Goal: Task Accomplishment & Management: Manage account settings

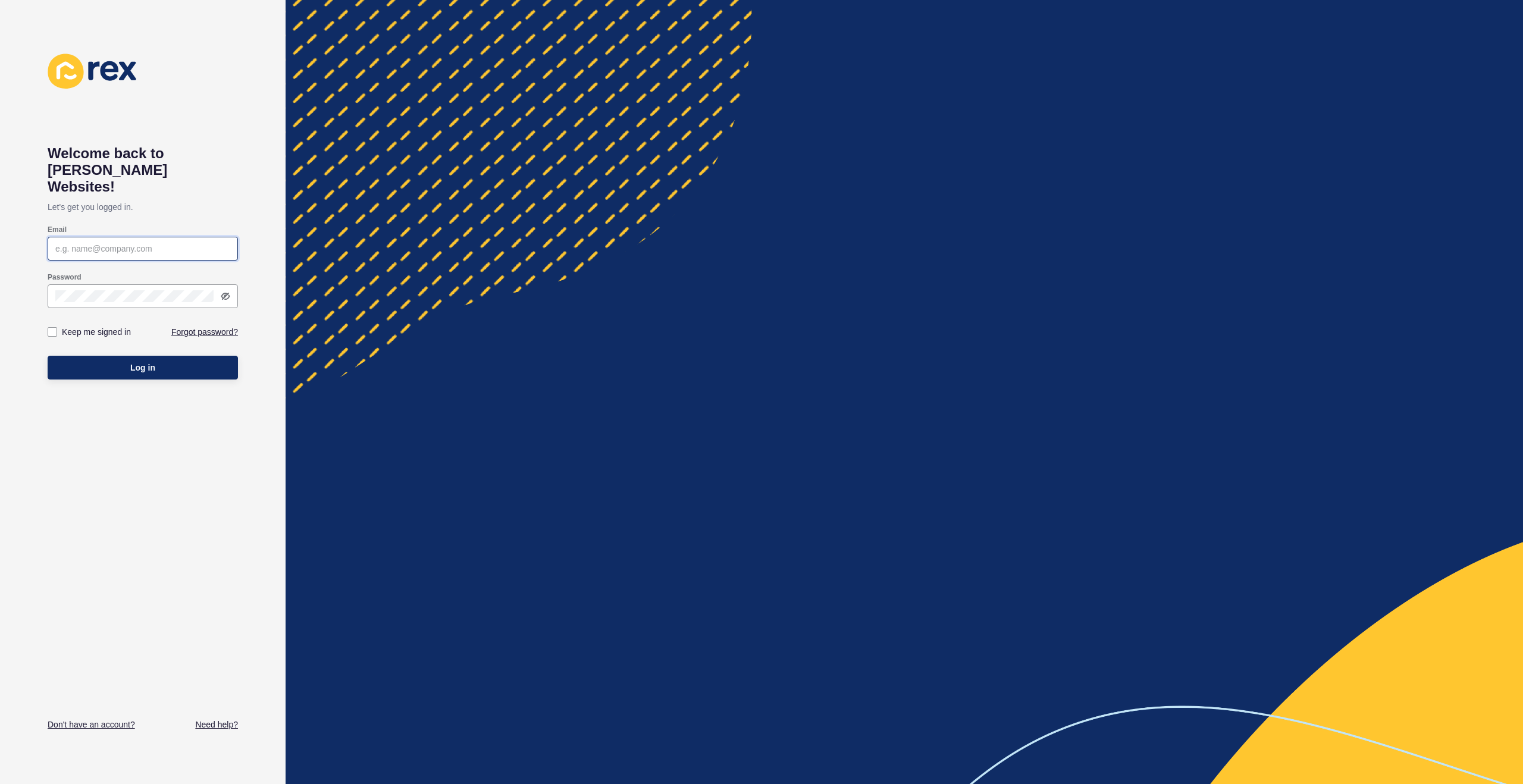
type input "[PERSON_NAME][EMAIL_ADDRESS][PERSON_NAME][DOMAIN_NAME]"
click at [72, 326] on label "Keep me signed in" at bounding box center [96, 332] width 69 height 12
click at [58, 328] on input "Keep me signed in" at bounding box center [54, 332] width 8 height 8
checkbox input "true"
click at [105, 356] on button "Log in" at bounding box center [143, 367] width 190 height 24
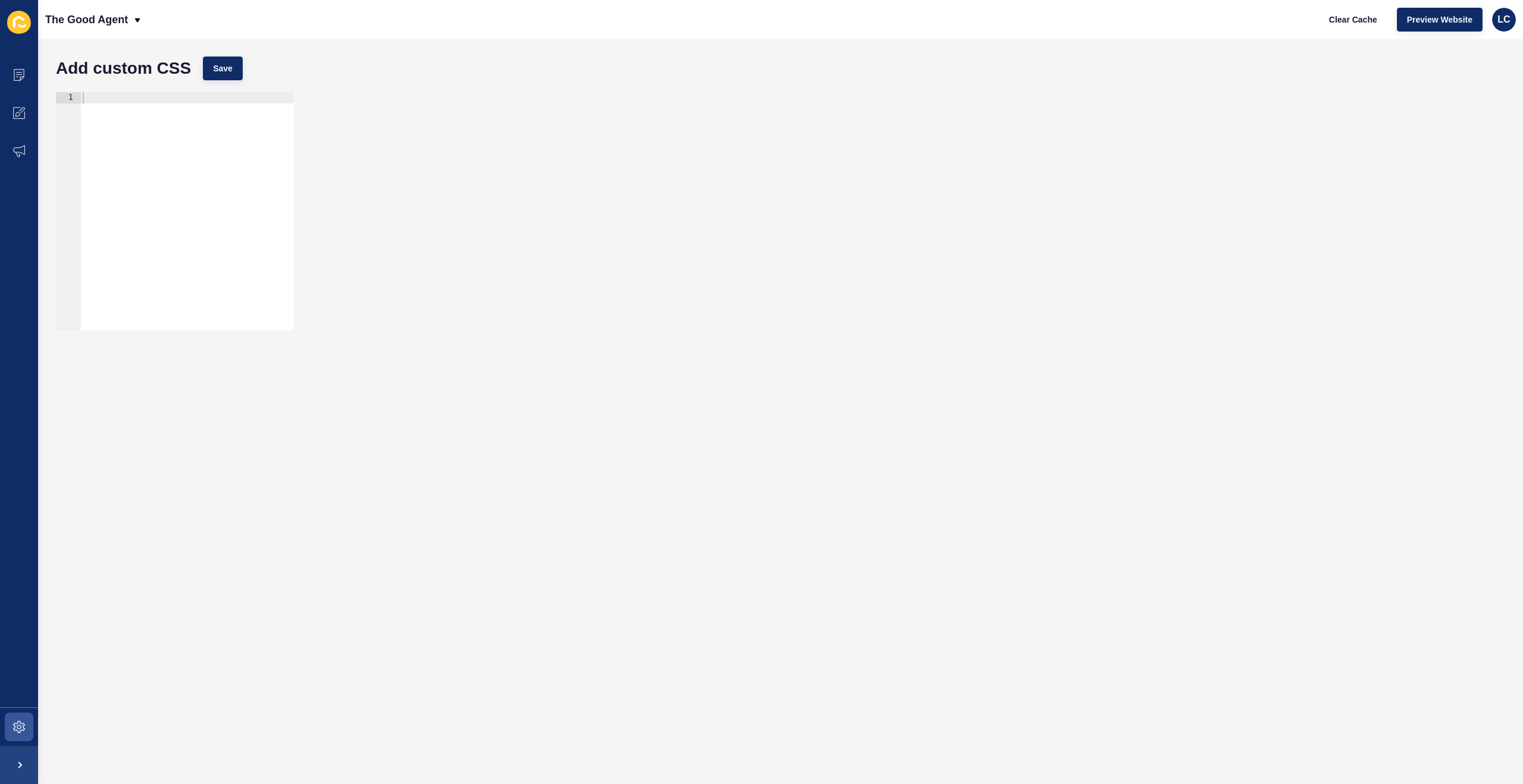
click at [164, 107] on div at bounding box center [187, 222] width 213 height 260
paste textarea "}"
type textarea "}"
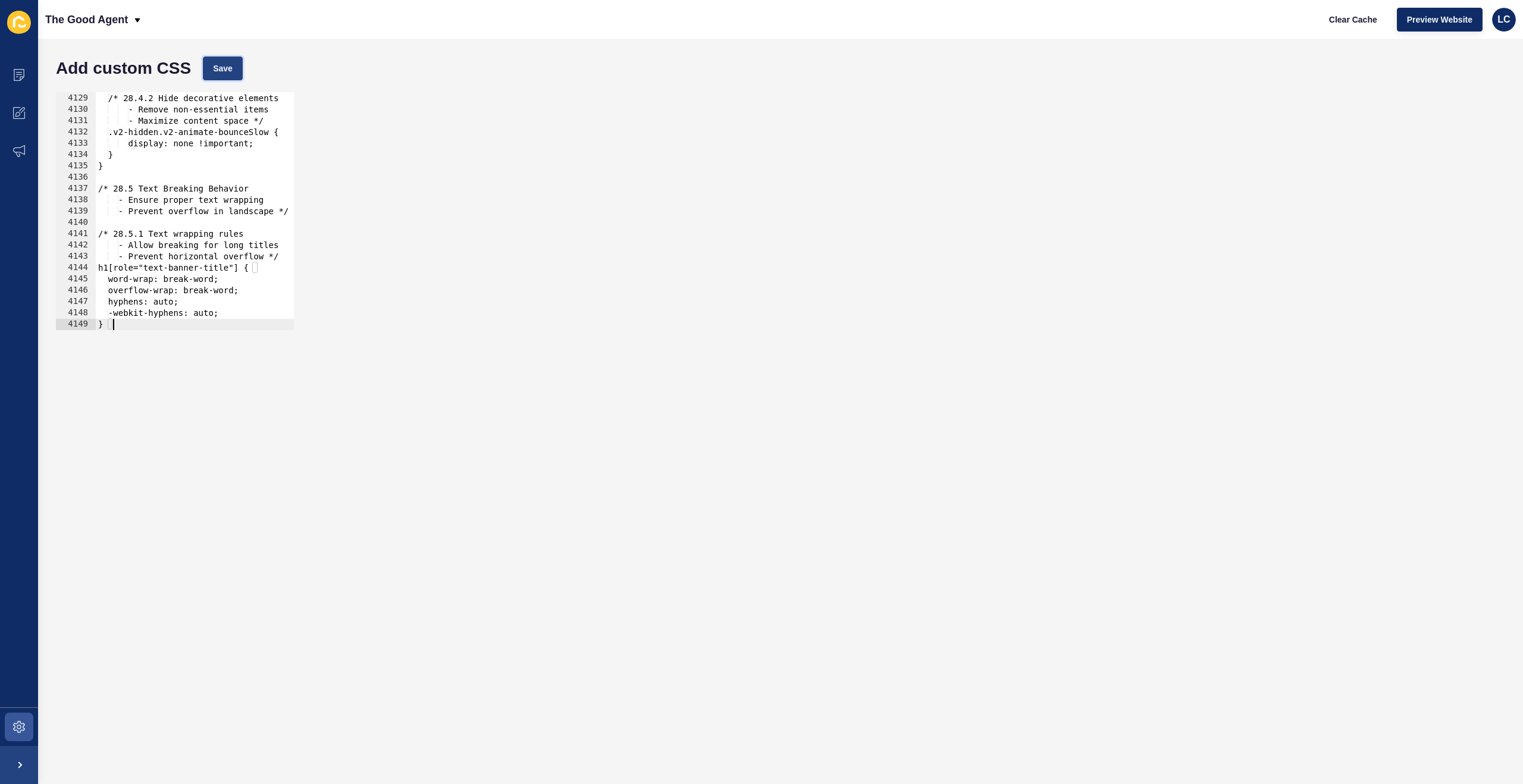
click at [219, 58] on button "Save" at bounding box center [223, 68] width 40 height 24
click at [20, 721] on icon at bounding box center [19, 727] width 12 height 12
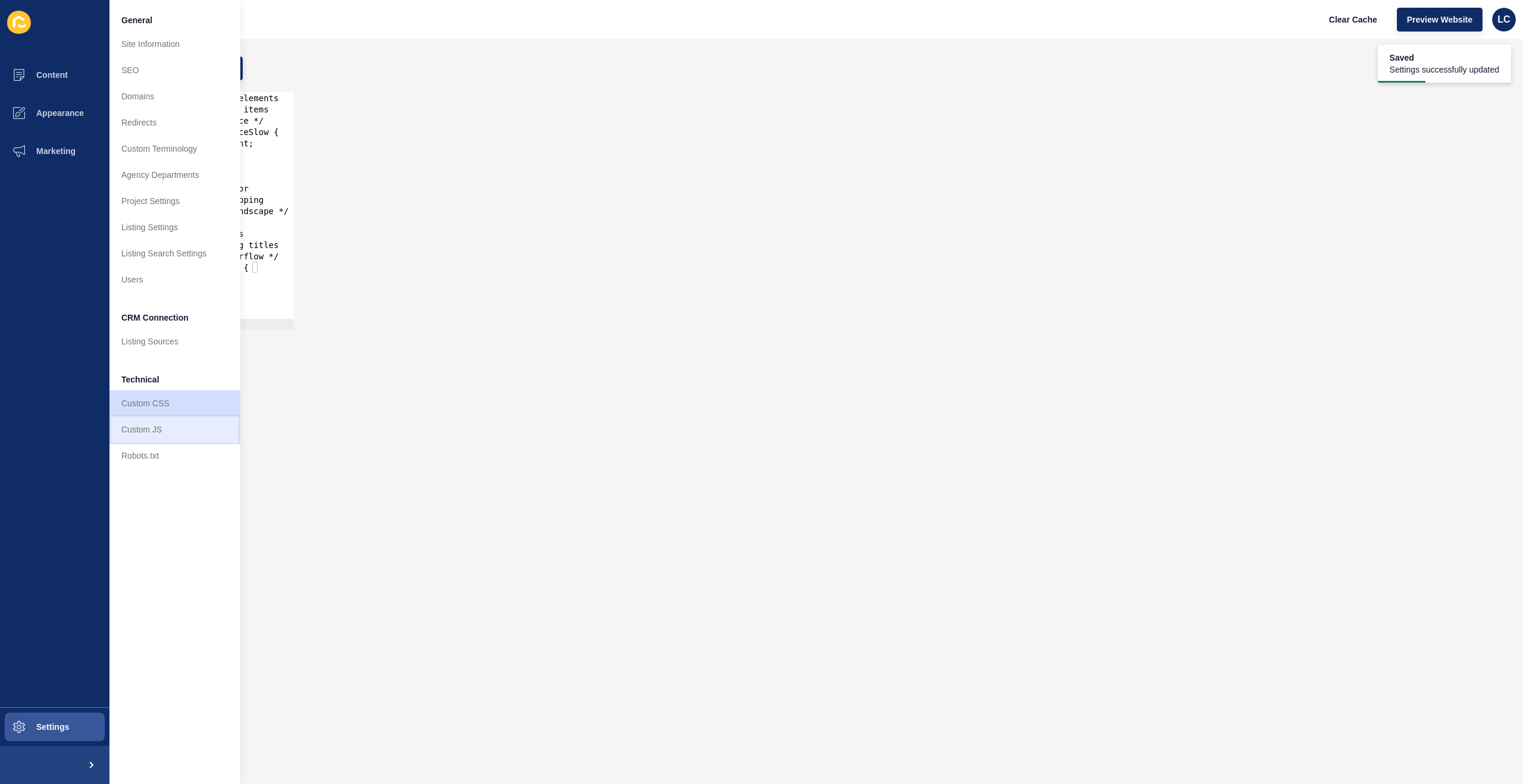
click at [166, 430] on link "Custom JS" at bounding box center [175, 429] width 131 height 26
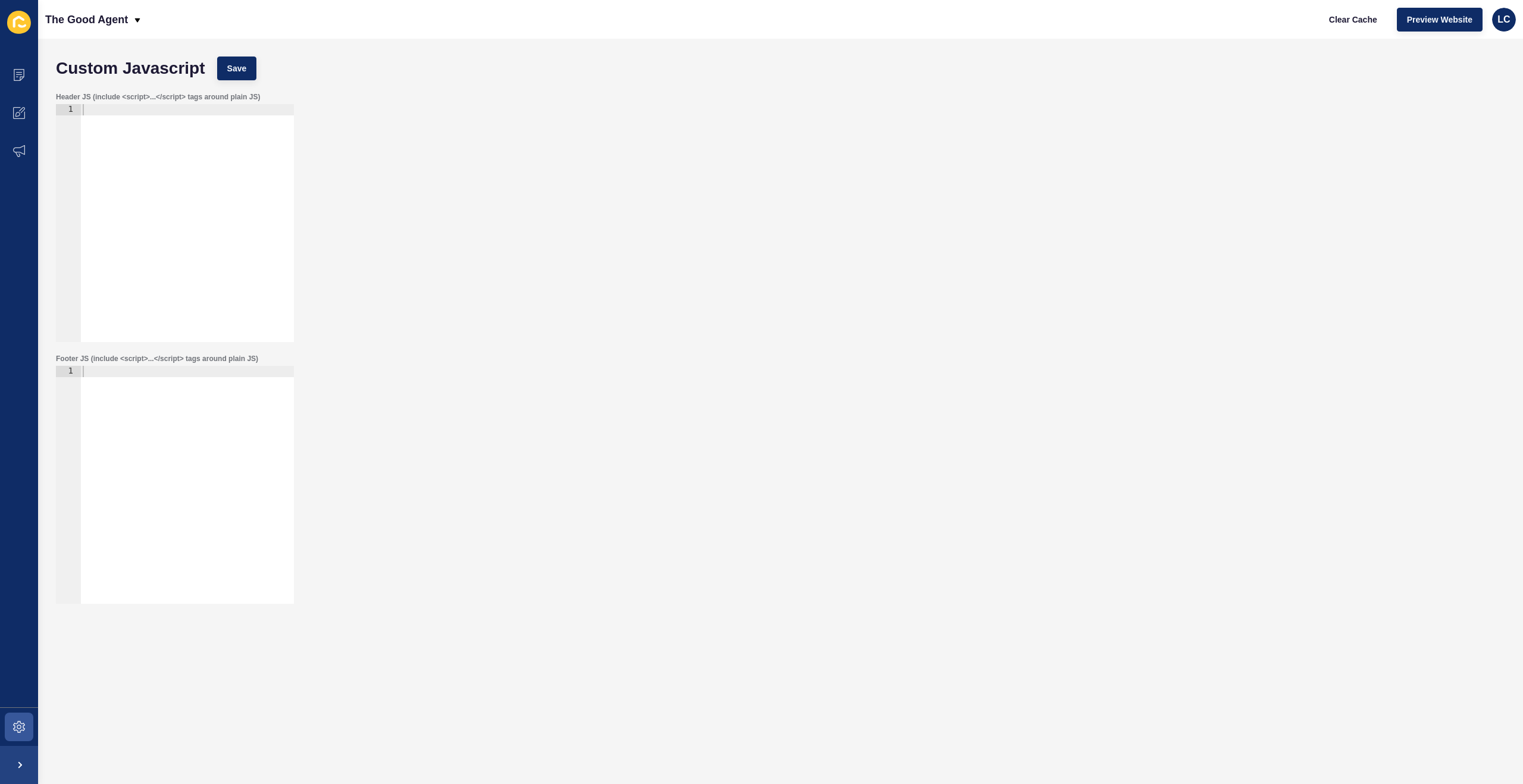
click at [167, 395] on div at bounding box center [187, 496] width 213 height 260
click at [185, 254] on div at bounding box center [187, 234] width 213 height 260
click at [146, 378] on div at bounding box center [187, 496] width 213 height 260
paste textarea "</script>"
type textarea "</script>"
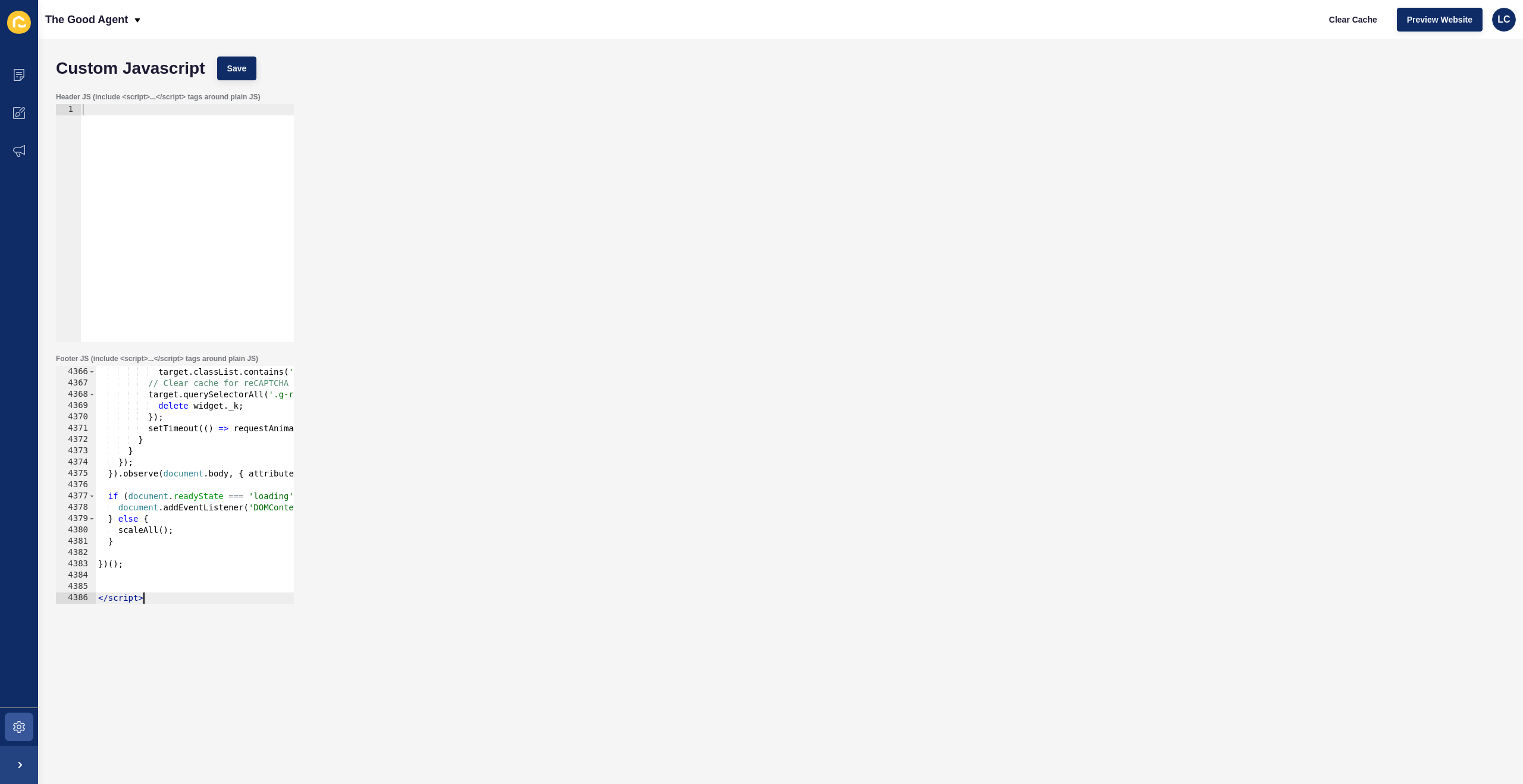
scroll to position [19254, 0]
click at [195, 114] on div at bounding box center [187, 234] width 213 height 260
paste textarea
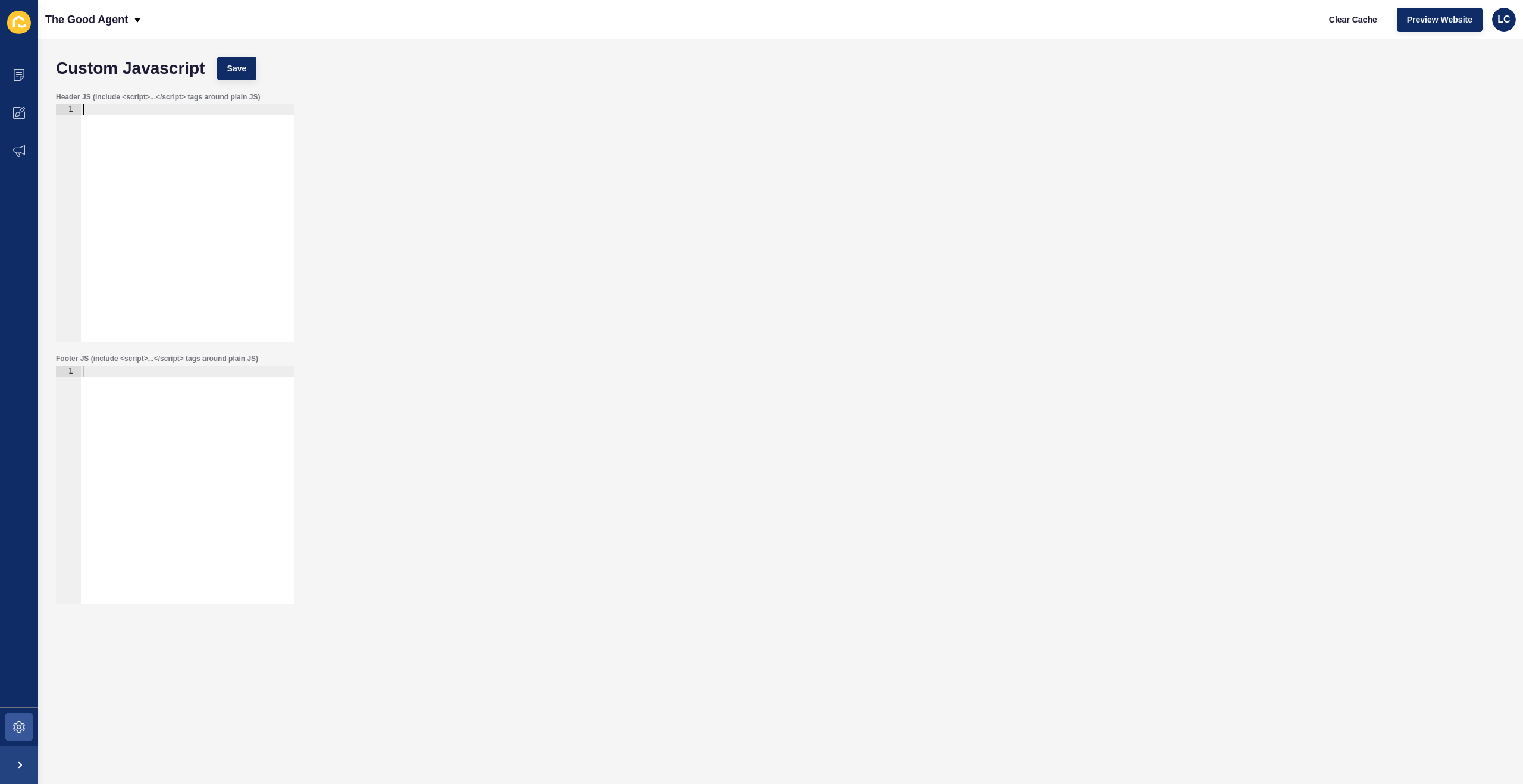
click at [206, 136] on div at bounding box center [187, 234] width 213 height 260
paste textarea
type textarea "<meta name="google-site-verification" content="rPl1LRxVGPPT2RPM9JRFqLCkFRO3_Nud…"
paste textarea
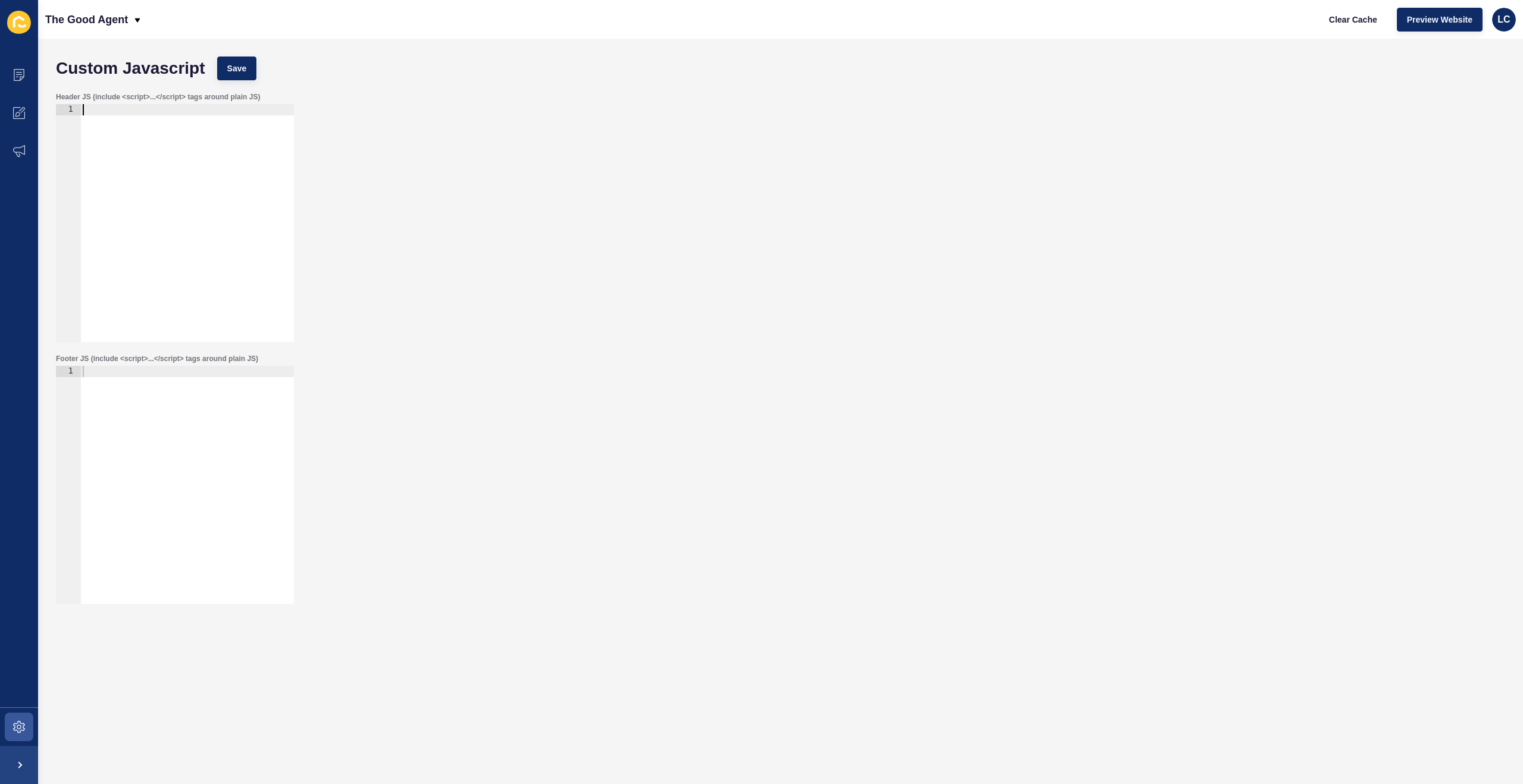
paste textarea "<script src="[URL][DOMAIN_NAME][PERSON_NAME]"></script>"
type textarea "<script src="[URL][DOMAIN_NAME][PERSON_NAME]"></script>"
click at [159, 136] on div "< meta name = "google-site-verification" content = "rPl1LRxVGPPT2RPM9JRFqLCkFRO…" at bounding box center [530, 234] width 900 height 260
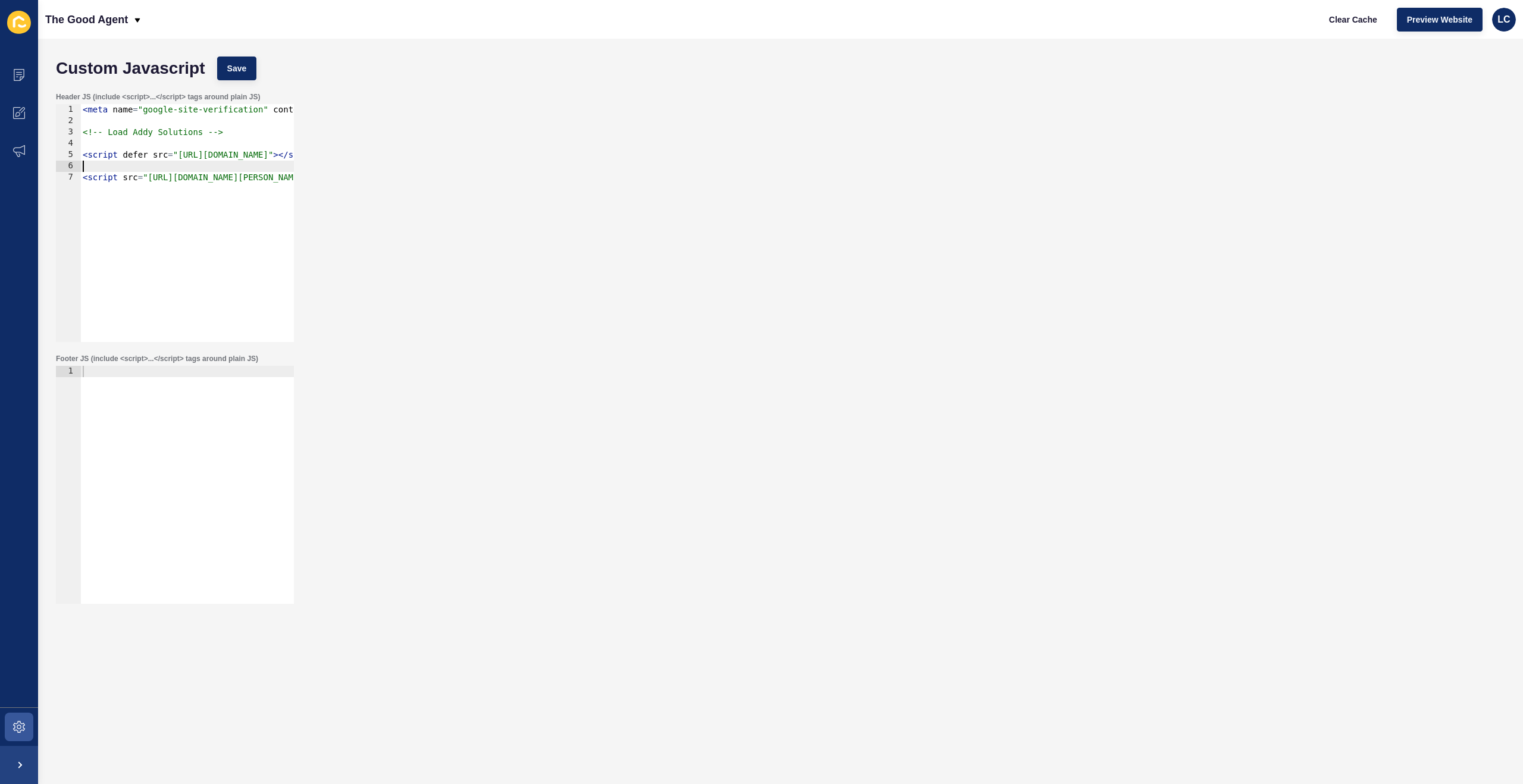
type textarea "<!-- Load Addy Solutions -->"
click at [162, 146] on div "< meta name = "google-site-verification" content = "rPl1LRxVGPPT2RPM9JRFqLCkFRO…" at bounding box center [530, 234] width 900 height 260
type textarea "<script defer src="[URL][DOMAIN_NAME]"></script> <!-- Load [PERSON_NAME] -->"
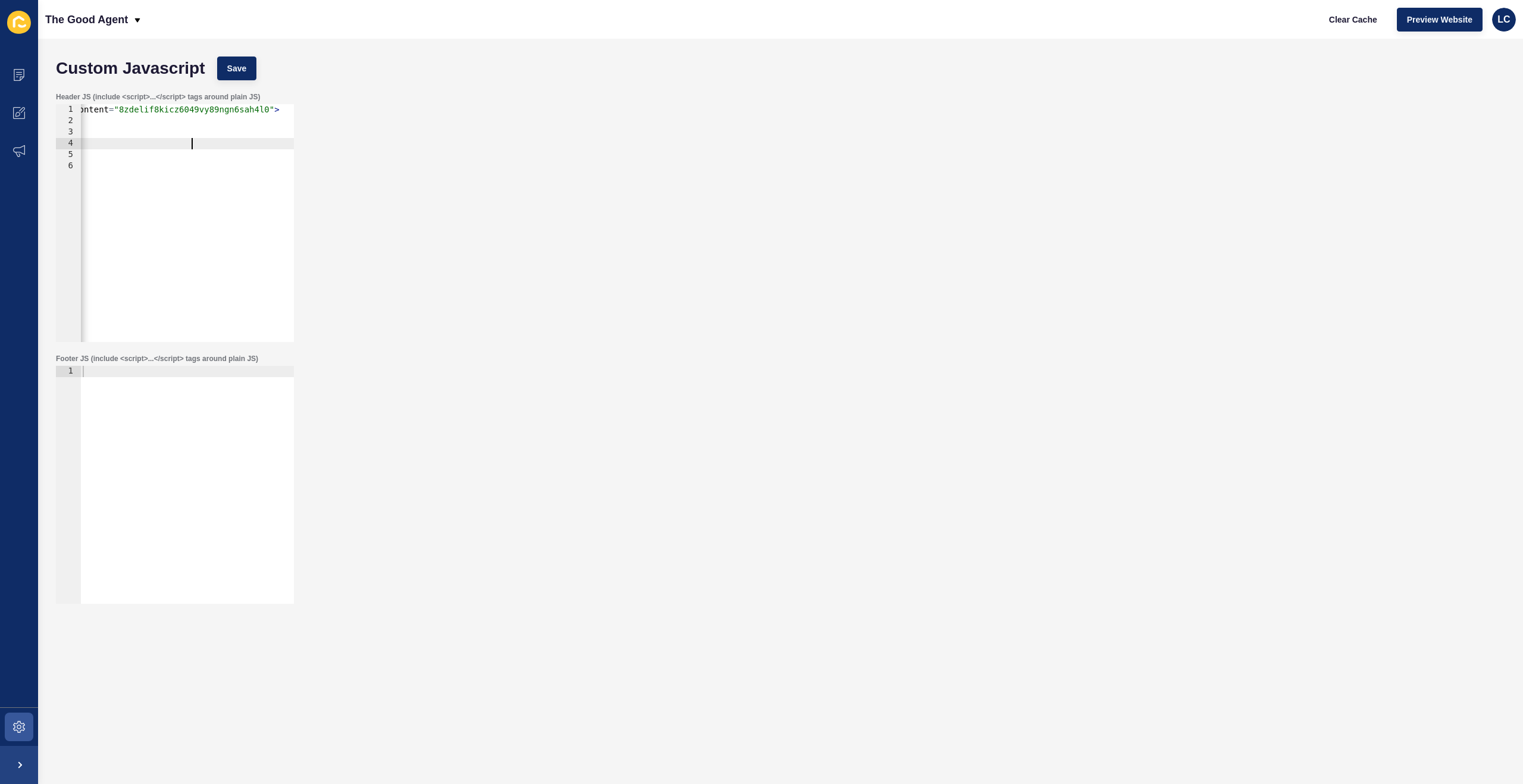
scroll to position [0, 0]
type textarea "<!-- Load [PERSON_NAME] -->"
type textarea "<!-- Load Addy Solutions -->"
type textarea "<meta name="google-site-verification" content="rPl1LRxVGPPT2RPM9JRFqLCkFRO3_Nud…"
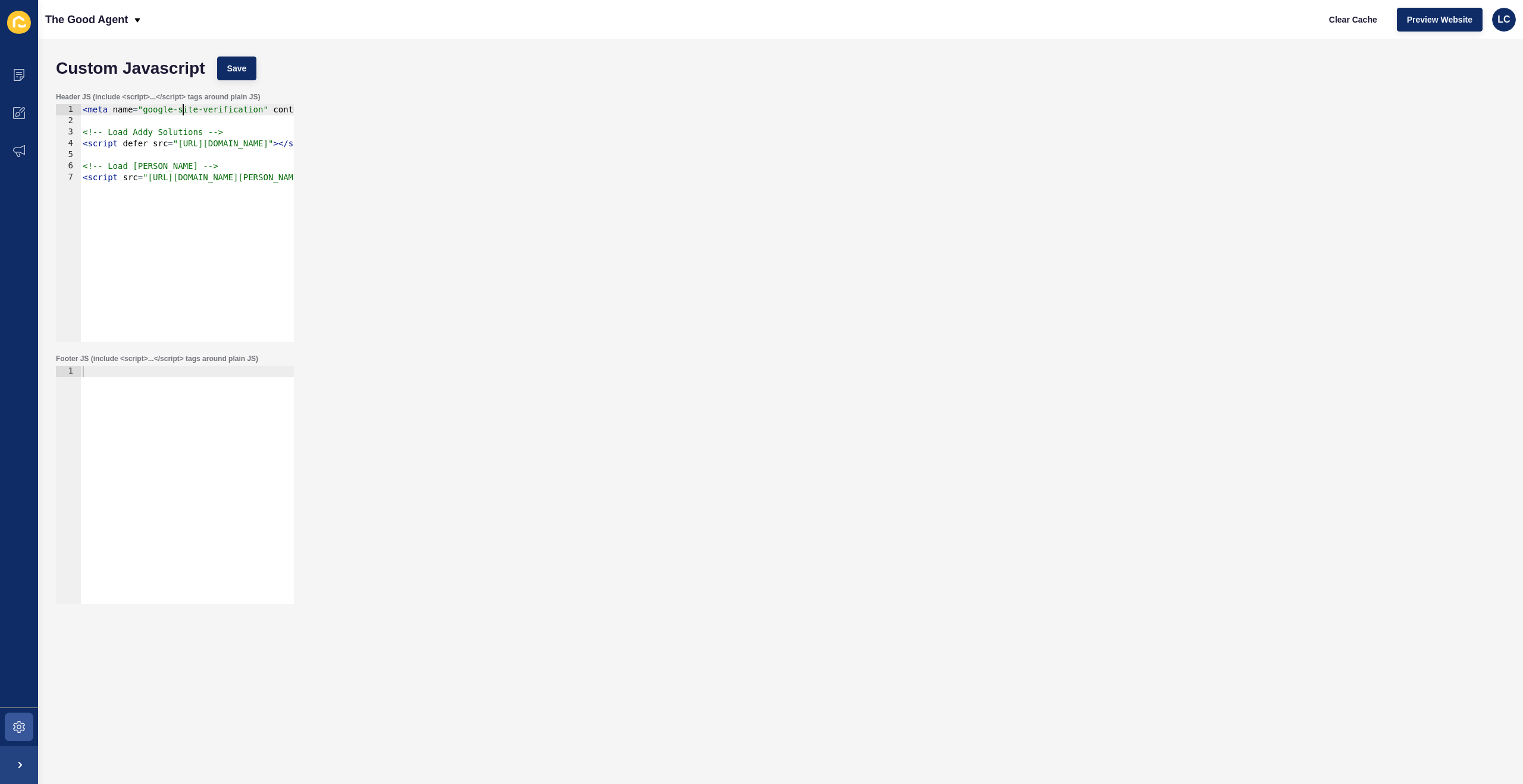
click at [224, 407] on div at bounding box center [187, 496] width 213 height 260
click at [172, 416] on div at bounding box center [187, 496] width 213 height 260
paste textarea "</script>"
type textarea "</script>"
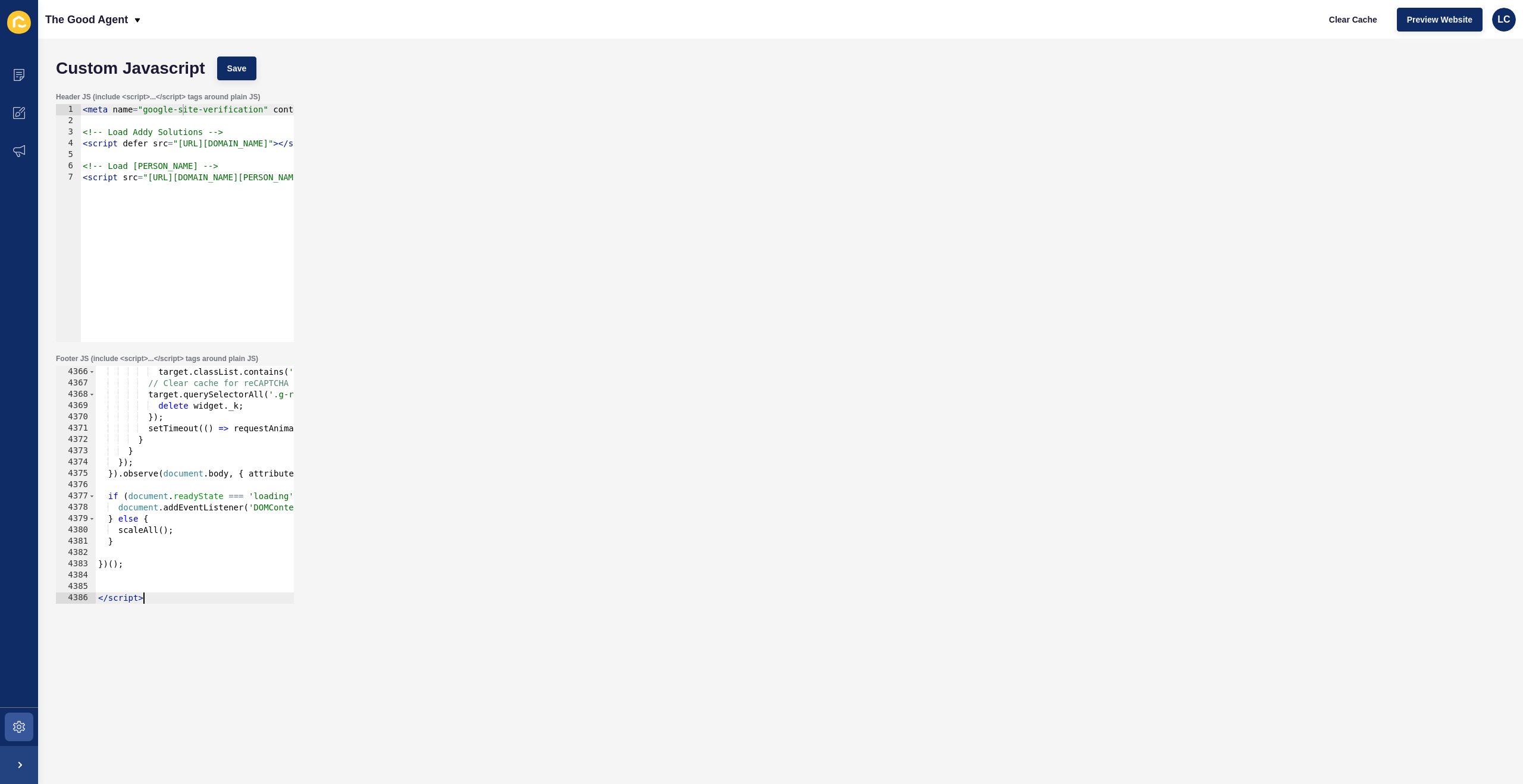
scroll to position [19254, 0]
click at [247, 70] on span "Save" at bounding box center [237, 69] width 20 height 12
click at [1351, 17] on span "Clear Cache" at bounding box center [1353, 20] width 48 height 12
click at [17, 717] on span at bounding box center [19, 727] width 38 height 38
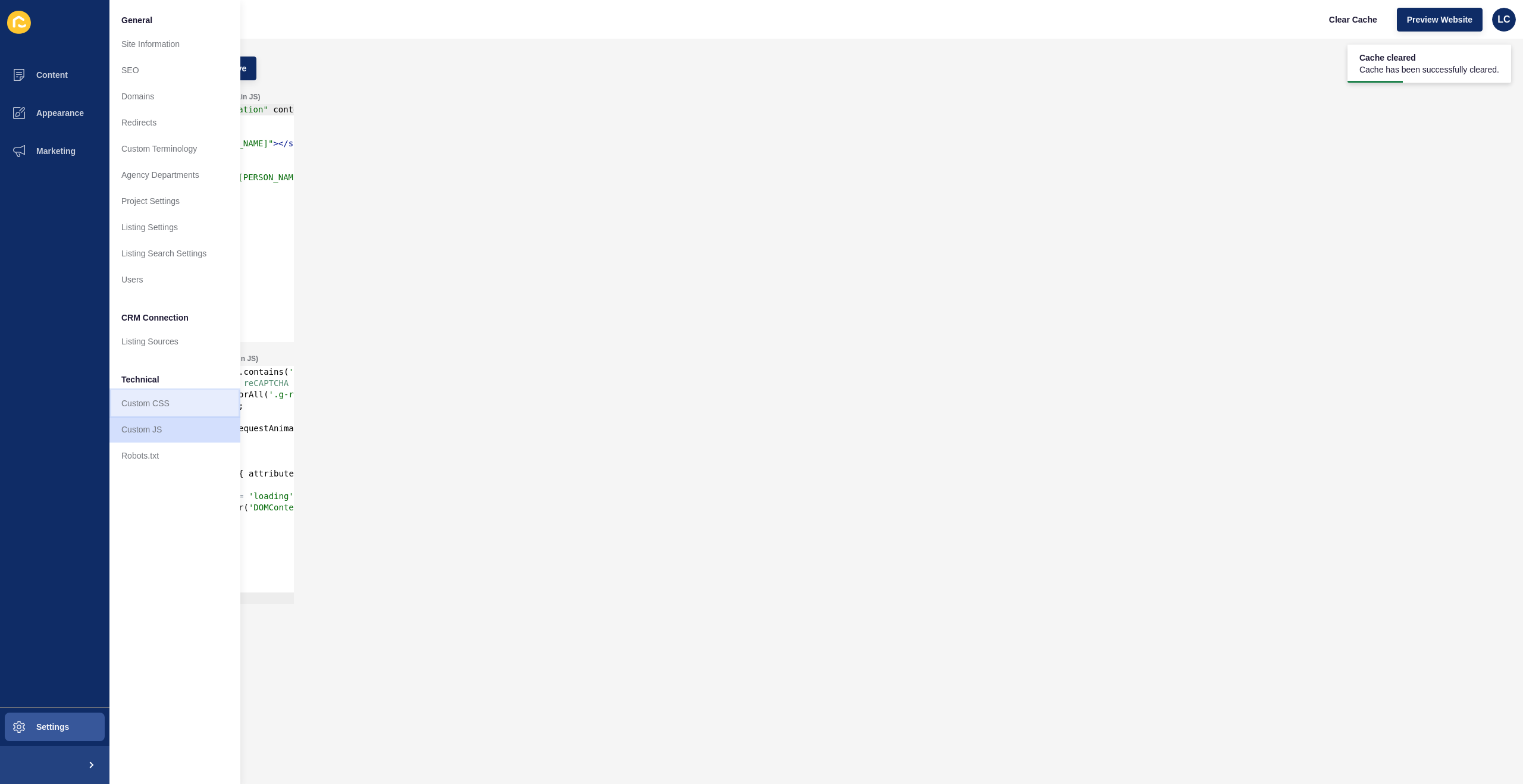
click at [157, 406] on link "Custom CSS" at bounding box center [175, 403] width 131 height 26
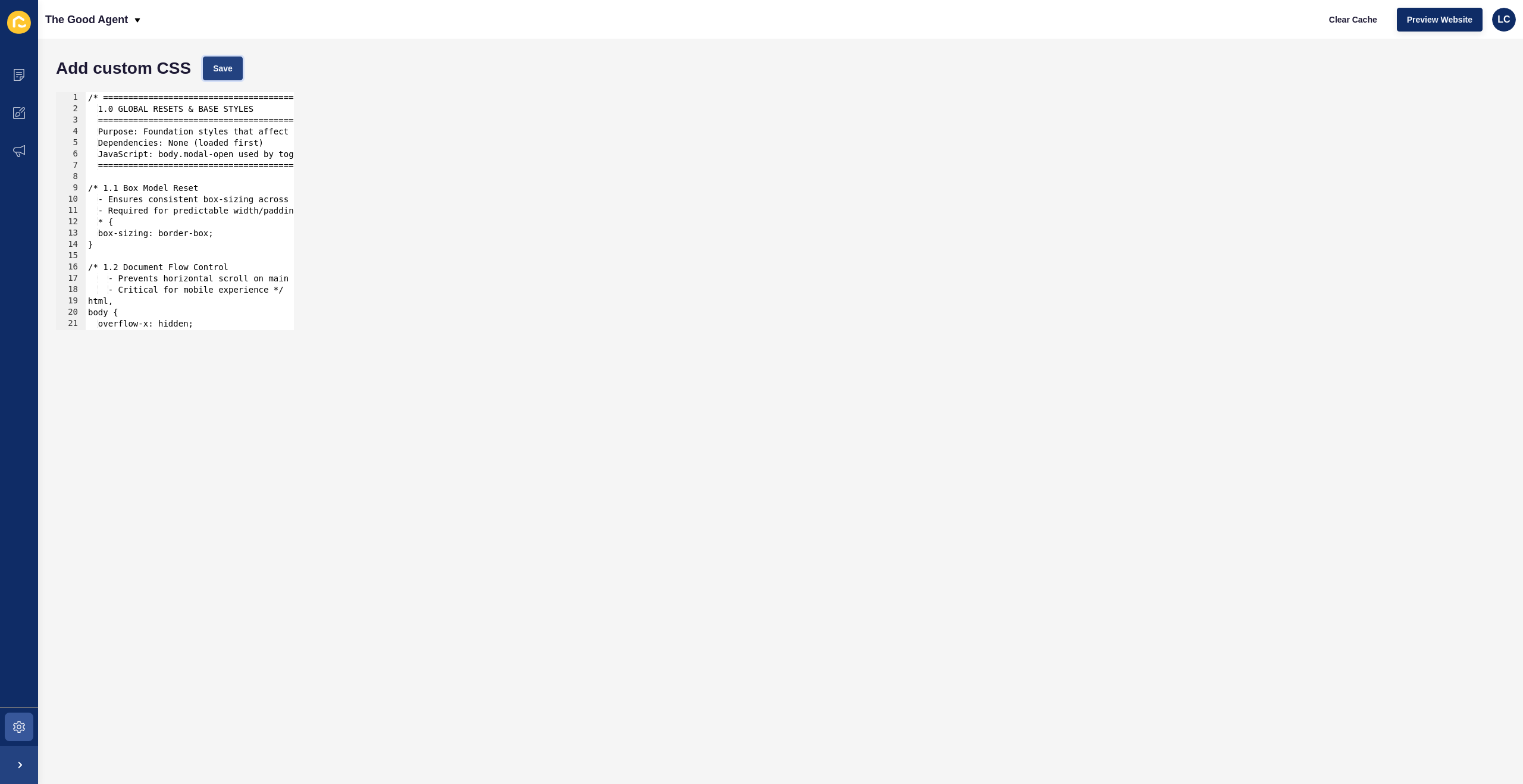
click at [215, 66] on span "Save" at bounding box center [222, 69] width 20 height 12
click at [1351, 17] on span "Clear Cache" at bounding box center [1353, 20] width 48 height 12
